Goal: Task Accomplishment & Management: Manage account settings

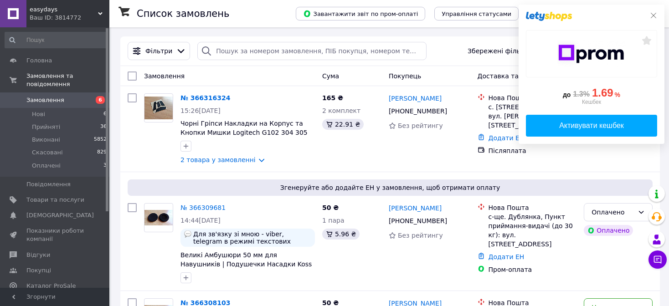
click at [650, 15] on icon at bounding box center [652, 15] width 7 height 7
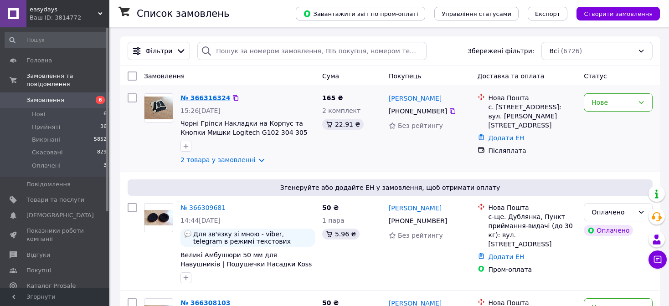
click at [189, 96] on link "№ 366316324" at bounding box center [205, 97] width 50 height 7
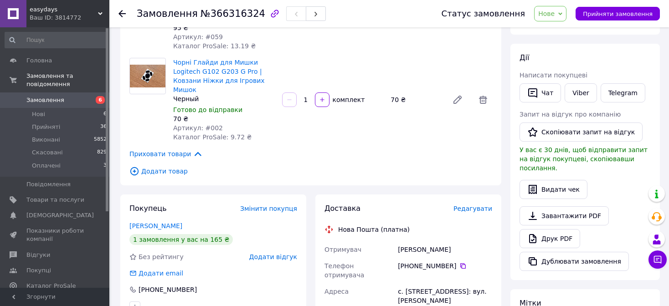
scroll to position [137, 0]
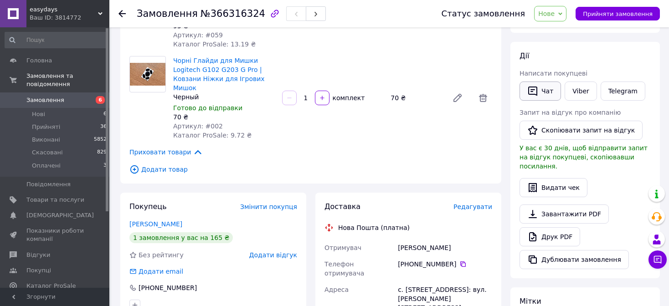
click at [535, 92] on icon "button" at bounding box center [532, 91] width 11 height 11
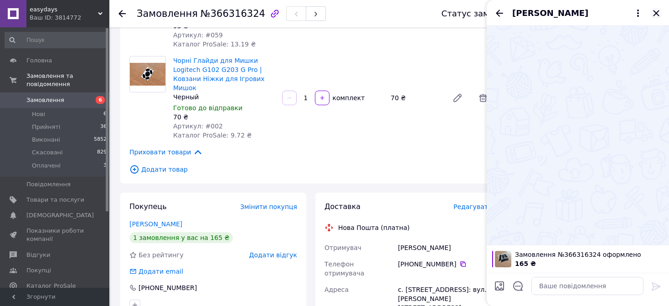
click at [658, 13] on icon "Закрити" at bounding box center [655, 13] width 11 height 11
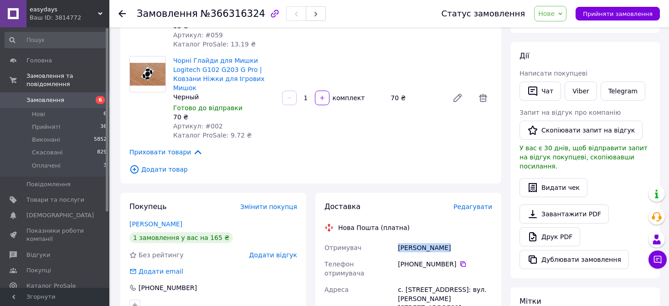
drag, startPoint x: 398, startPoint y: 240, endPoint x: 458, endPoint y: 240, distance: 60.6
click at [458, 240] on div "[PERSON_NAME]" at bounding box center [445, 248] width 98 height 16
copy div "[PERSON_NAME]"
click at [536, 97] on button "Чат" at bounding box center [539, 91] width 41 height 19
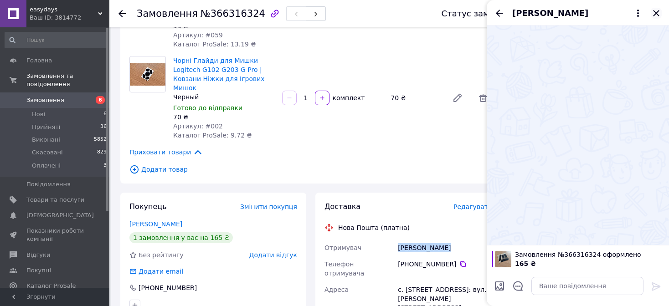
click at [654, 17] on icon "Закрити" at bounding box center [655, 13] width 11 height 11
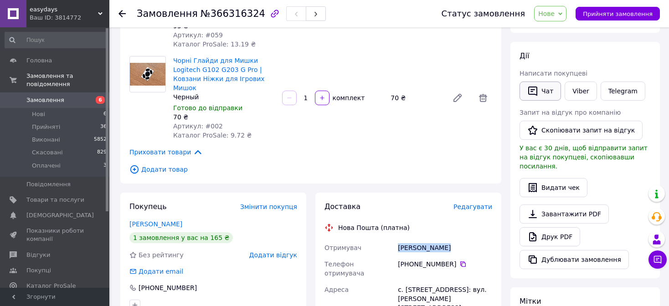
click at [541, 98] on button "Чат" at bounding box center [539, 91] width 41 height 19
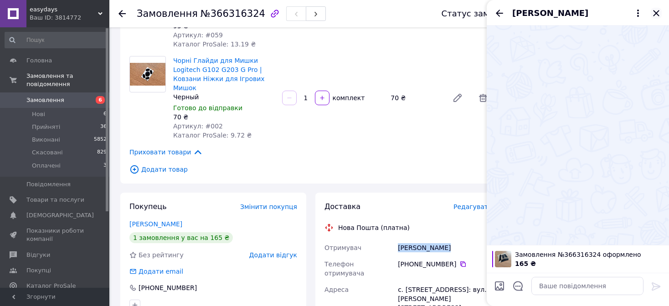
click at [654, 15] on icon "Закрити" at bounding box center [656, 13] width 6 height 6
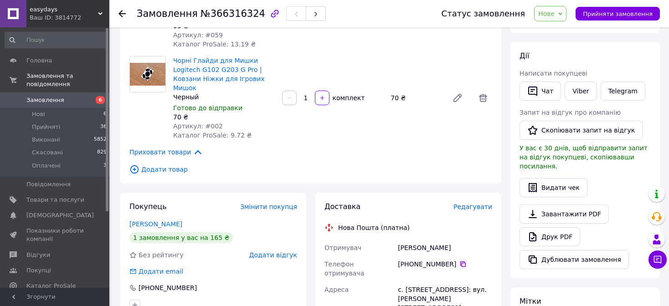
click at [459, 261] on icon at bounding box center [462, 264] width 7 height 7
click at [78, 108] on li "Нові 7" at bounding box center [56, 114] width 112 height 13
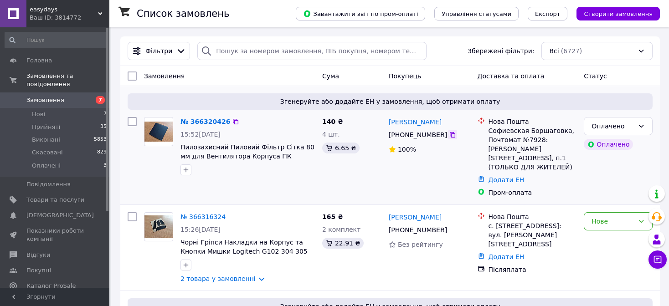
click at [449, 135] on icon at bounding box center [452, 134] width 7 height 7
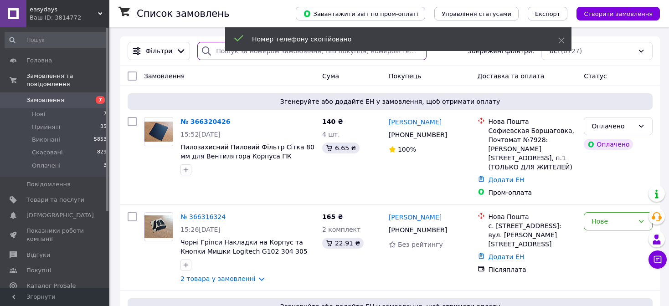
click at [256, 54] on input "search" at bounding box center [311, 51] width 229 height 18
paste input "+380503050152"
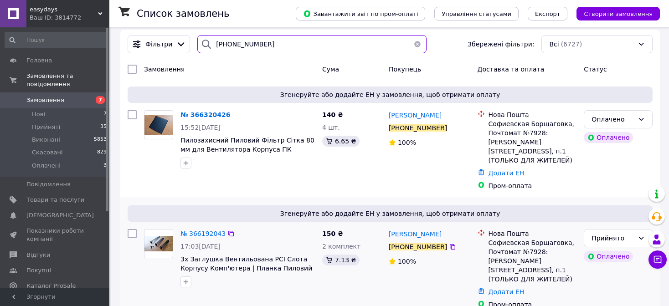
scroll to position [8, 0]
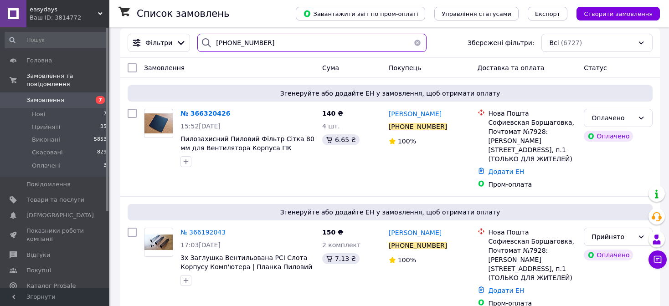
type input "+380503050152"
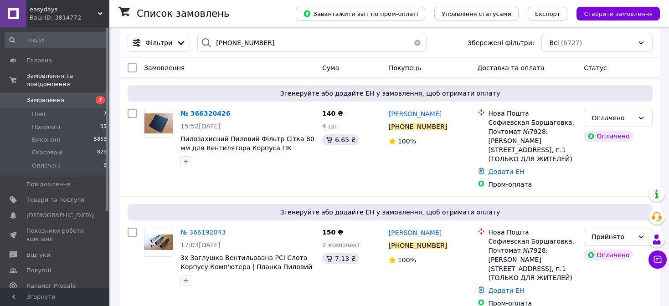
click at [61, 96] on span "Замовлення" at bounding box center [55, 100] width 58 height 8
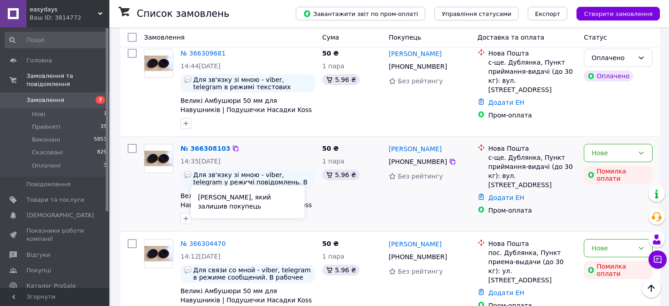
scroll to position [228, 0]
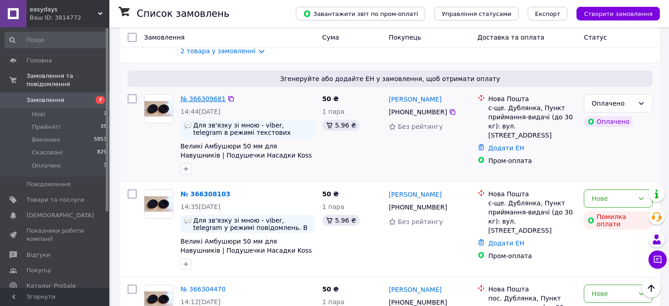
click at [213, 95] on link "№ 366309681" at bounding box center [202, 98] width 45 height 7
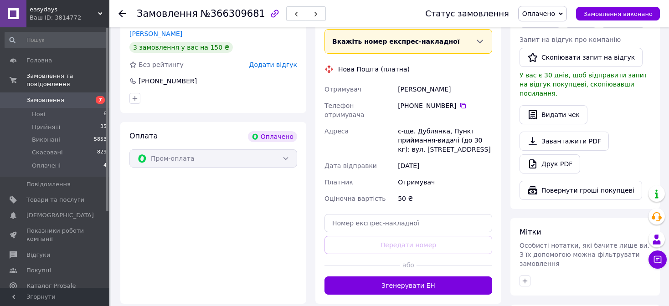
scroll to position [495, 0]
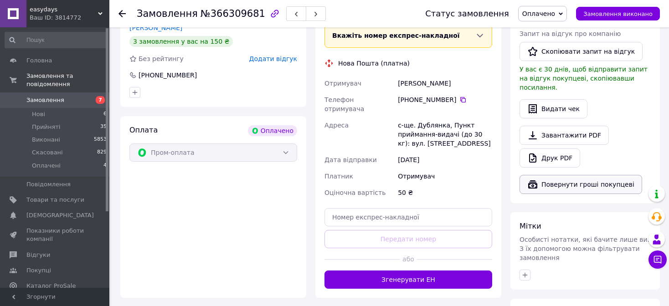
click at [562, 175] on button "Повернути гроші покупцеві" at bounding box center [580, 184] width 123 height 19
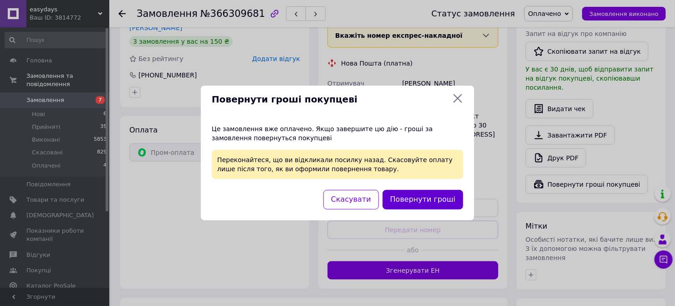
click at [418, 202] on button "Повернути гроші" at bounding box center [423, 200] width 81 height 20
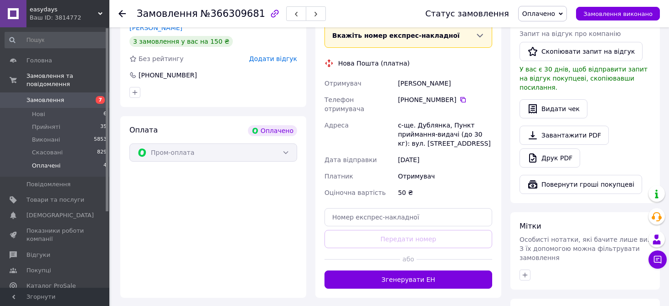
click at [56, 164] on li "Оплачені 4" at bounding box center [56, 167] width 112 height 17
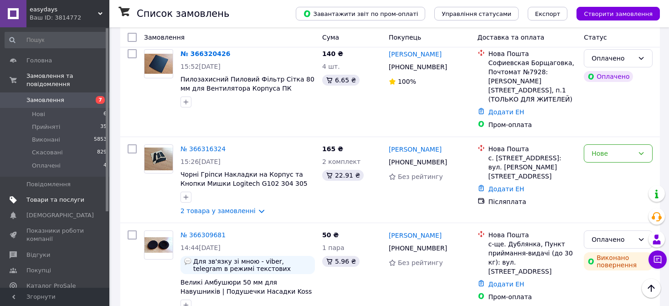
scroll to position [46, 0]
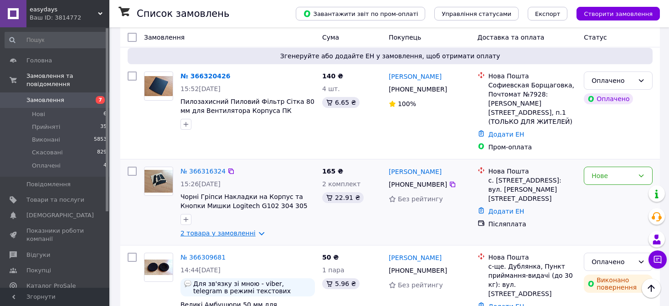
click at [255, 230] on link "2 товара у замовленні" at bounding box center [217, 233] width 75 height 7
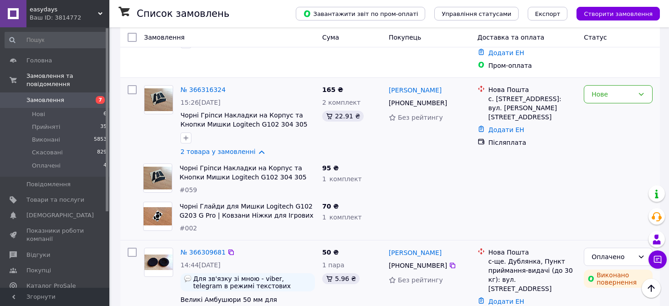
scroll to position [137, 0]
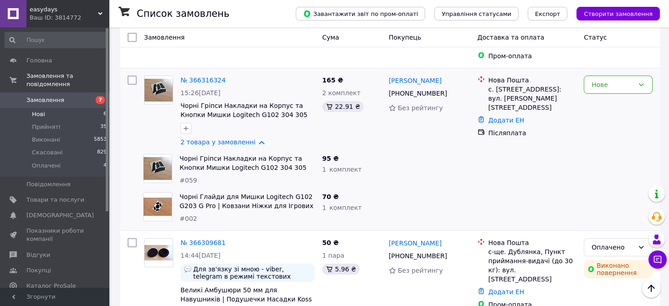
click at [83, 108] on li "Нові 6" at bounding box center [56, 114] width 112 height 13
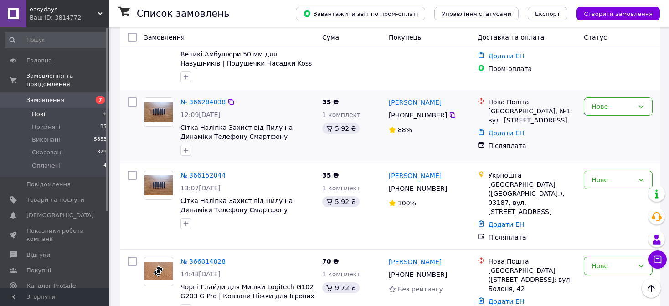
scroll to position [399, 0]
